Goal: Check status: Check status

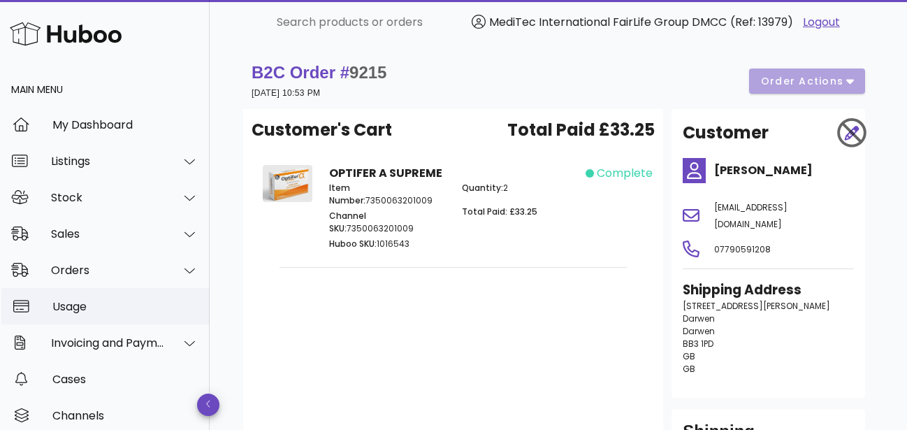
scroll to position [82, 0]
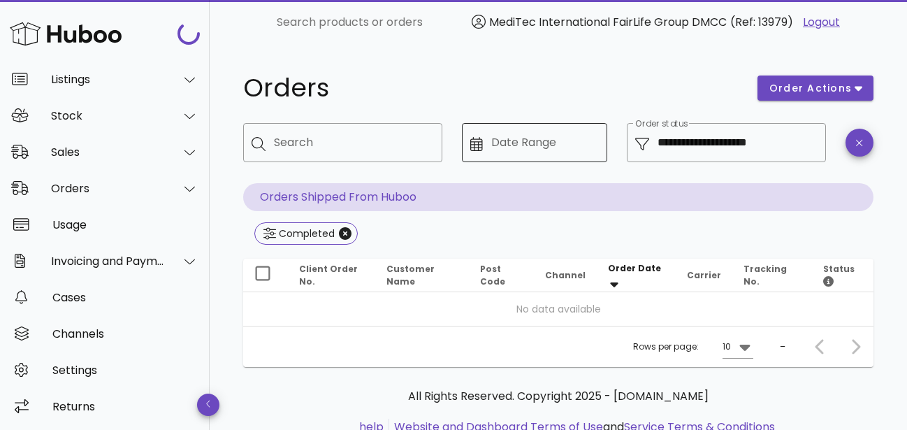
scroll to position [50, 0]
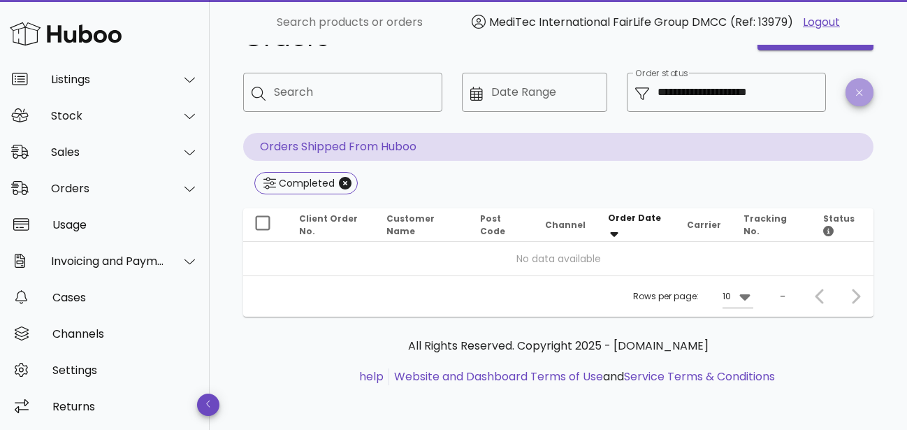
click at [867, 87] on button "button" at bounding box center [859, 92] width 28 height 28
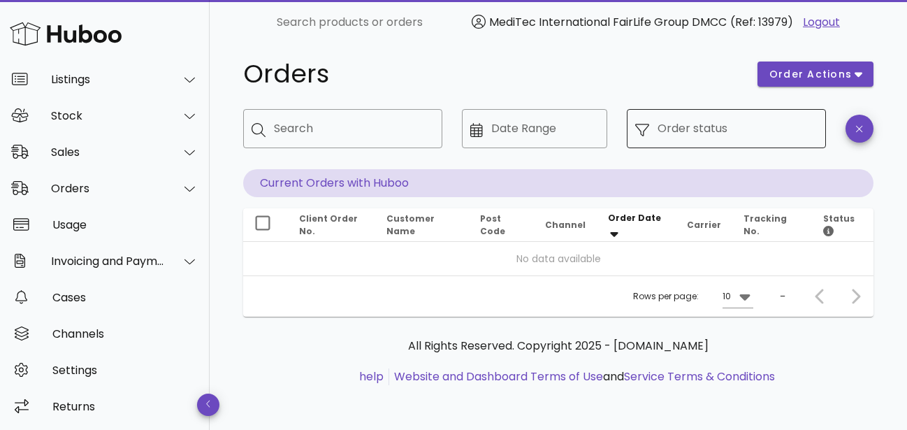
click at [718, 131] on input "Order status" at bounding box center [737, 128] width 160 height 22
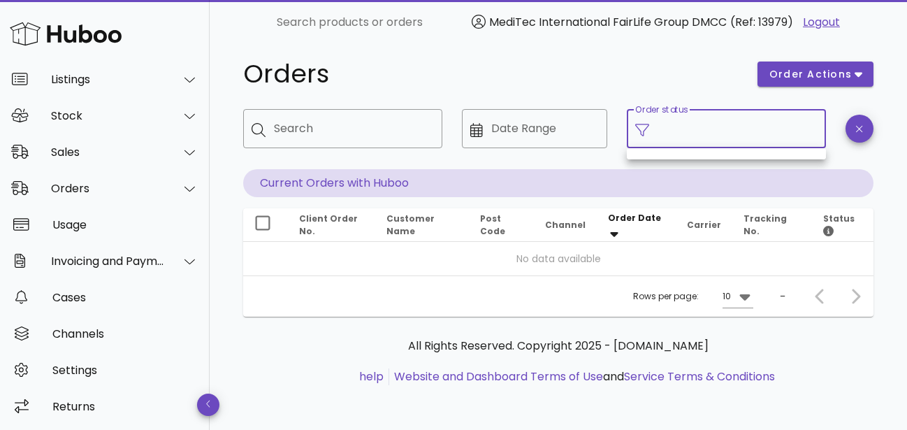
click at [725, 115] on div "Order status" at bounding box center [737, 128] width 160 height 39
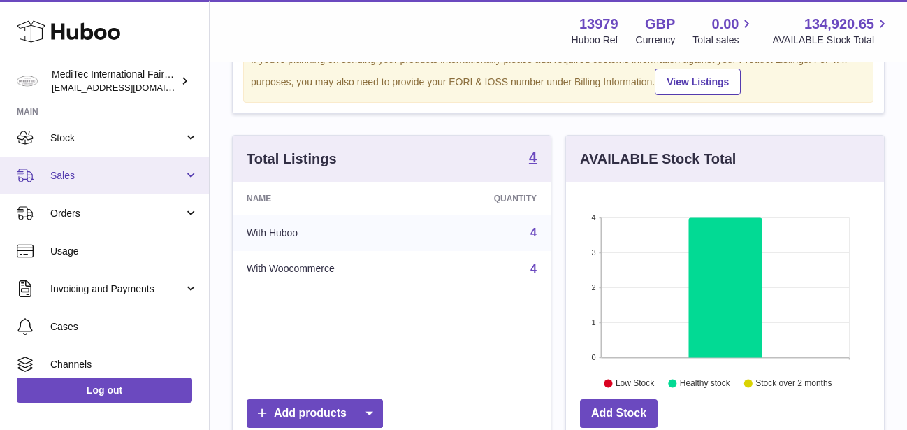
scroll to position [134, 0]
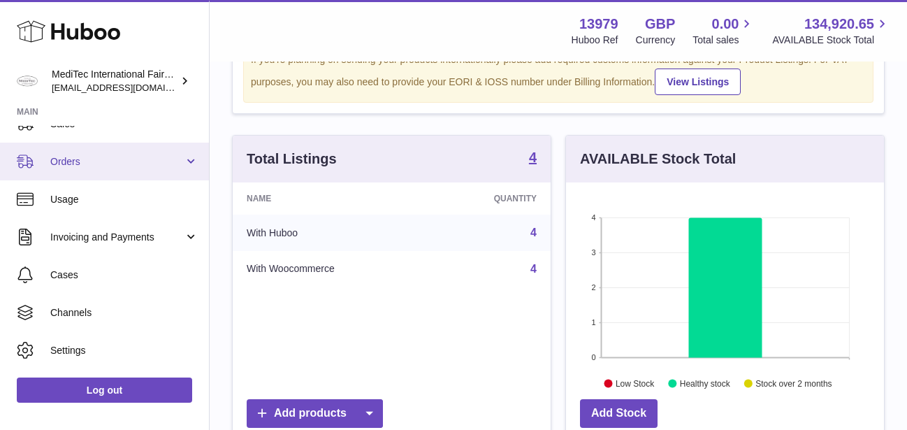
click at [180, 159] on link "Orders" at bounding box center [104, 162] width 209 height 38
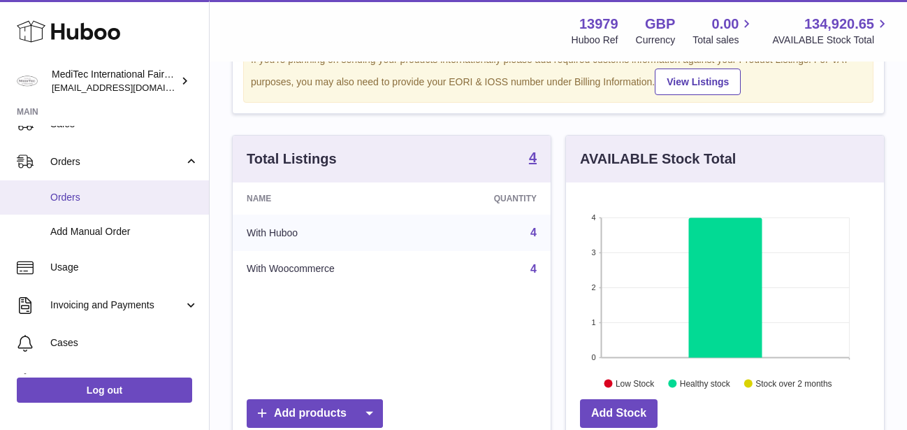
click at [62, 206] on link "Orders" at bounding box center [104, 197] width 209 height 34
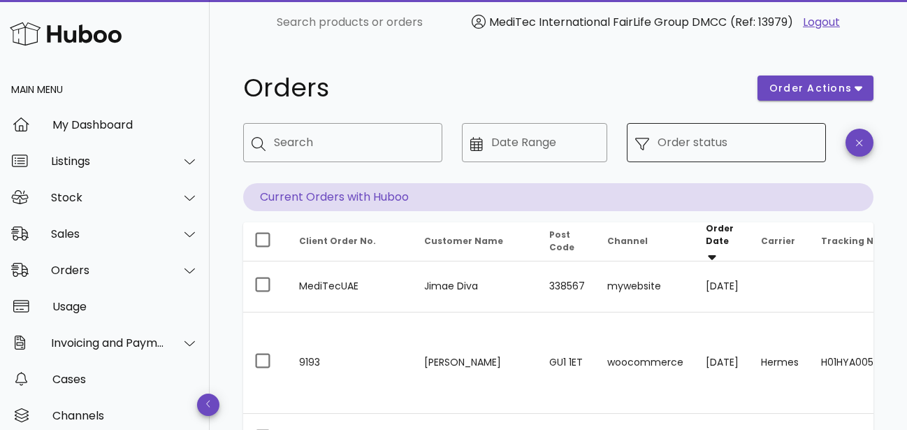
click at [678, 142] on input "Order status" at bounding box center [737, 142] width 160 height 22
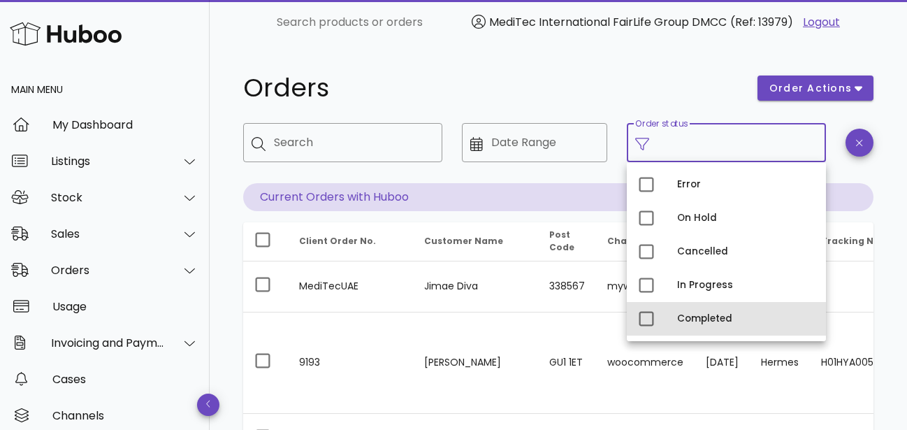
click at [693, 324] on div "Completed" at bounding box center [746, 318] width 138 height 11
type input "**********"
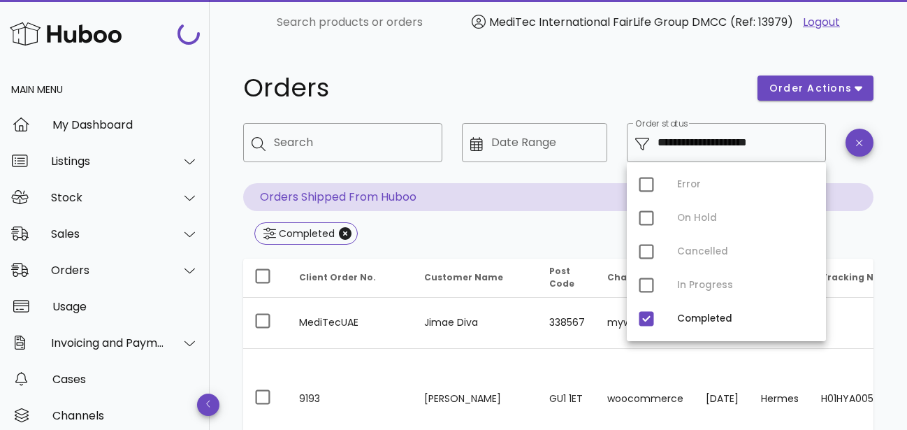
click at [583, 81] on h1 "Orders" at bounding box center [491, 87] width 497 height 25
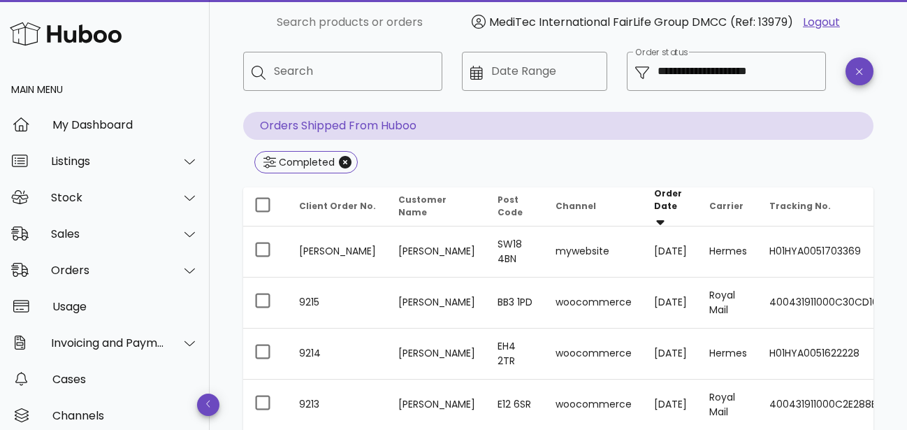
scroll to position [143, 0]
